Goal: Information Seeking & Learning: Learn about a topic

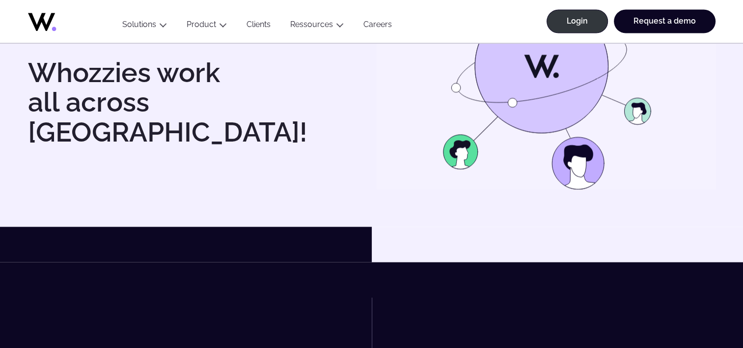
scroll to position [1693, 0]
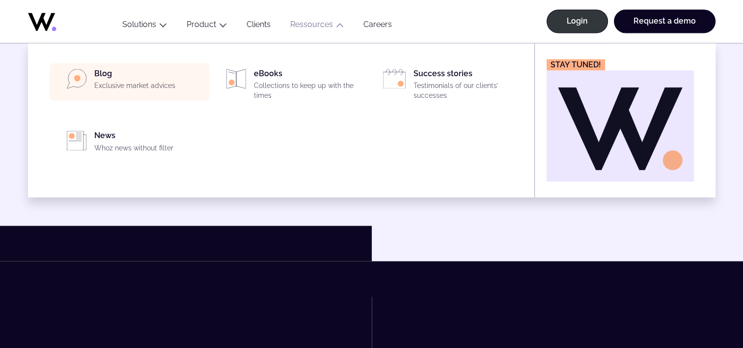
click at [97, 81] on div "Blog Exclusive market advices" at bounding box center [129, 82] width 148 height 26
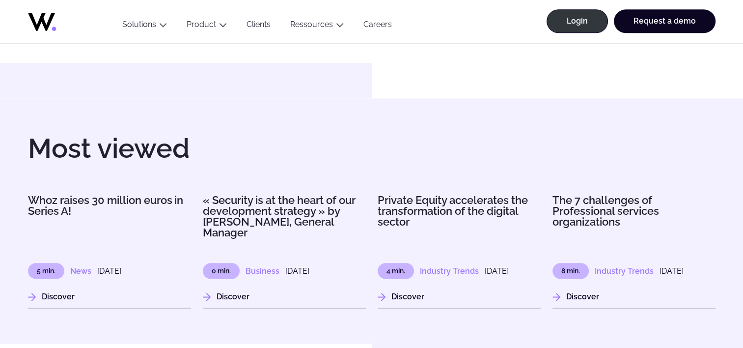
scroll to position [1109, 0]
click at [380, 24] on link "Careers" at bounding box center [377, 26] width 48 height 13
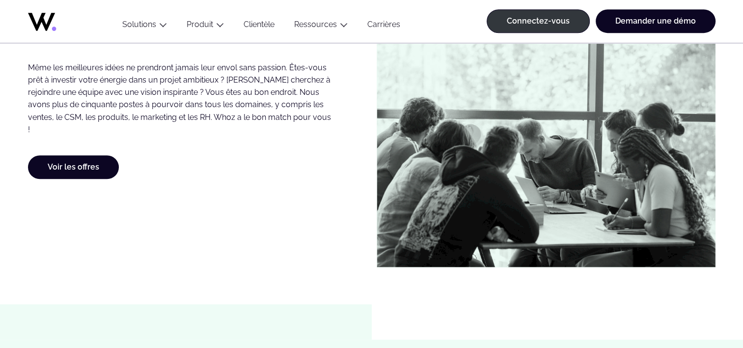
scroll to position [607, 0]
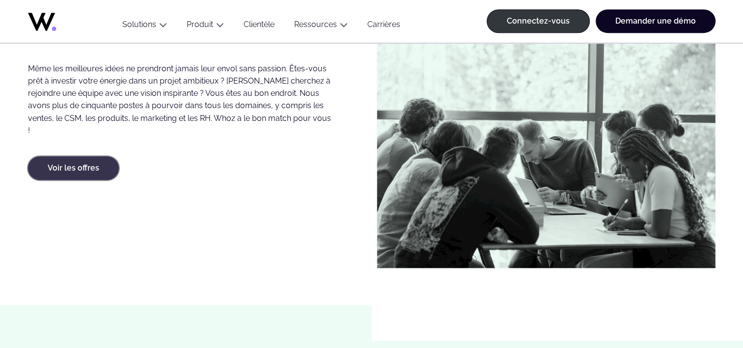
click at [71, 160] on link "Voir les offres" at bounding box center [73, 168] width 91 height 24
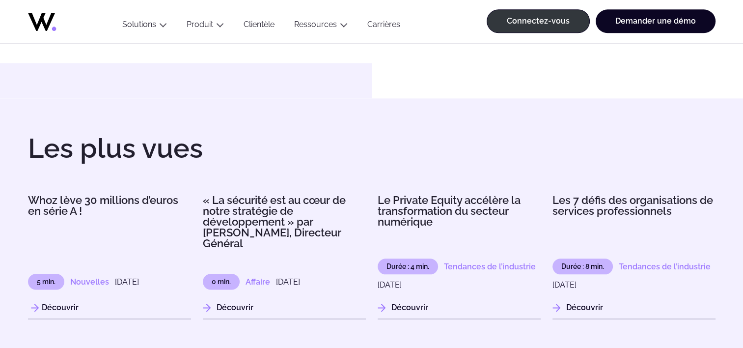
click at [55, 202] on h3 "Whoz lève 30 millions d’euros en série A !" at bounding box center [109, 205] width 163 height 22
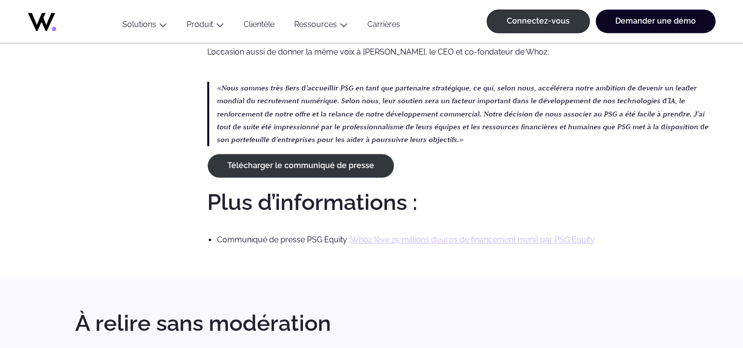
scroll to position [1512, 0]
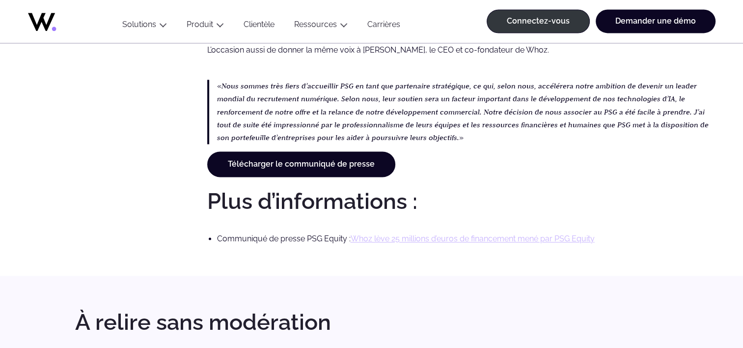
click at [360, 162] on link "Télécharger le communiqué de presse" at bounding box center [301, 164] width 188 height 26
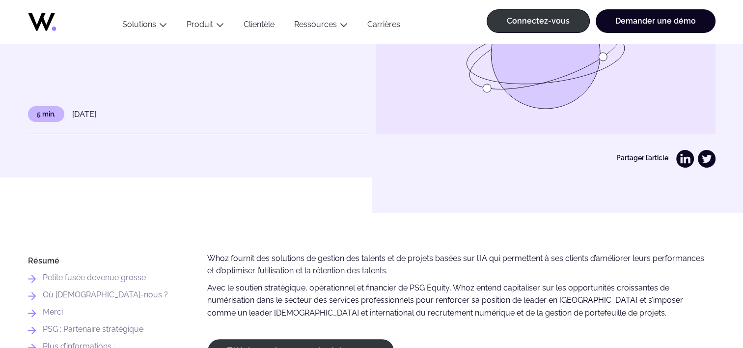
scroll to position [140, 0]
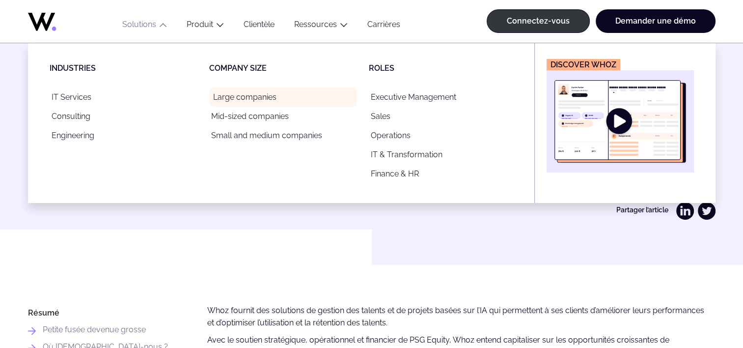
click at [265, 100] on link "Large companies" at bounding box center [283, 96] width 148 height 19
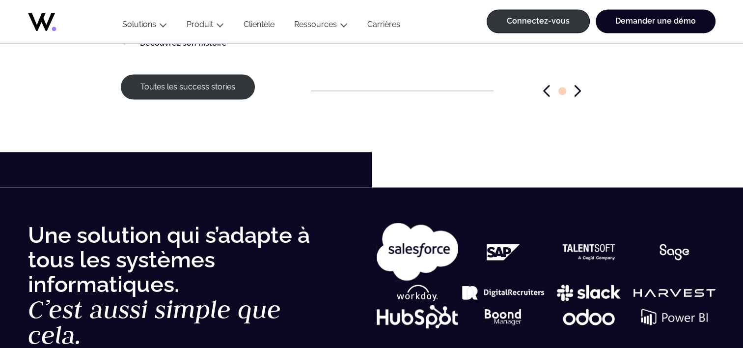
scroll to position [1718, 0]
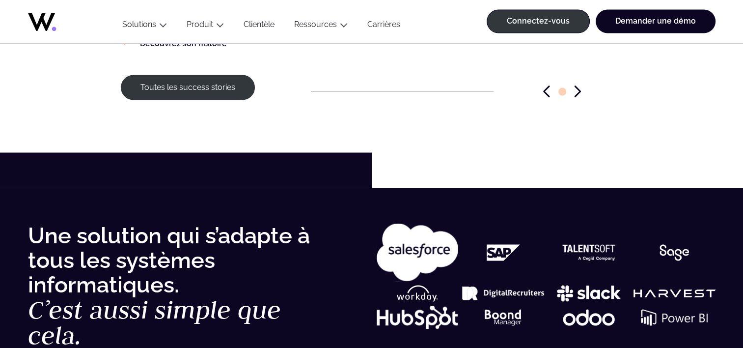
drag, startPoint x: 343, startPoint y: 208, endPoint x: 353, endPoint y: 195, distance: 16.5
click at [353, 195] on div "Une solution qui s’adapte à tous les systèmes informatiques. C’est aussi simple…" at bounding box center [371, 323] width 743 height 271
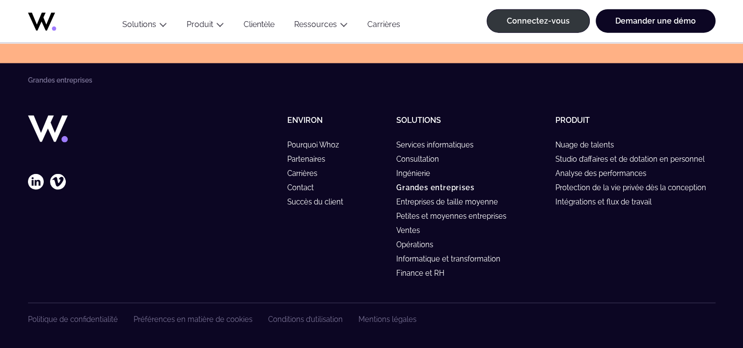
scroll to position [2399, 0]
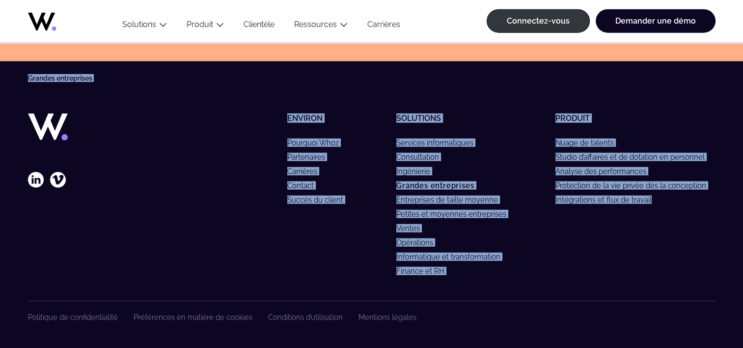
drag, startPoint x: 18, startPoint y: 62, endPoint x: 628, endPoint y: 243, distance: 636.5
click at [628, 243] on footer "Grandes entreprises Follow our latest news Environ Pourquoi Whoz Partenaires Ca…" at bounding box center [371, 191] width 743 height 316
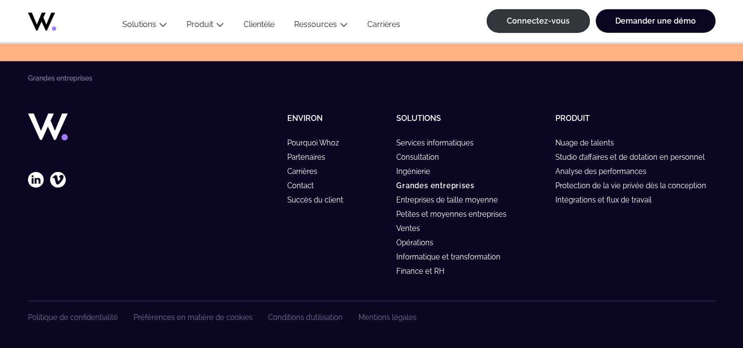
click at [628, 243] on div "Produit Nuage de talents Studio d’affaires et de dotation en personnel Analyse …" at bounding box center [635, 196] width 160 height 167
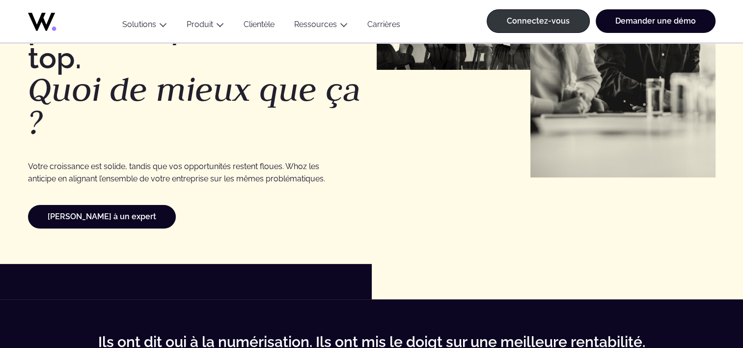
scroll to position [0, 0]
